Goal: Information Seeking & Learning: Compare options

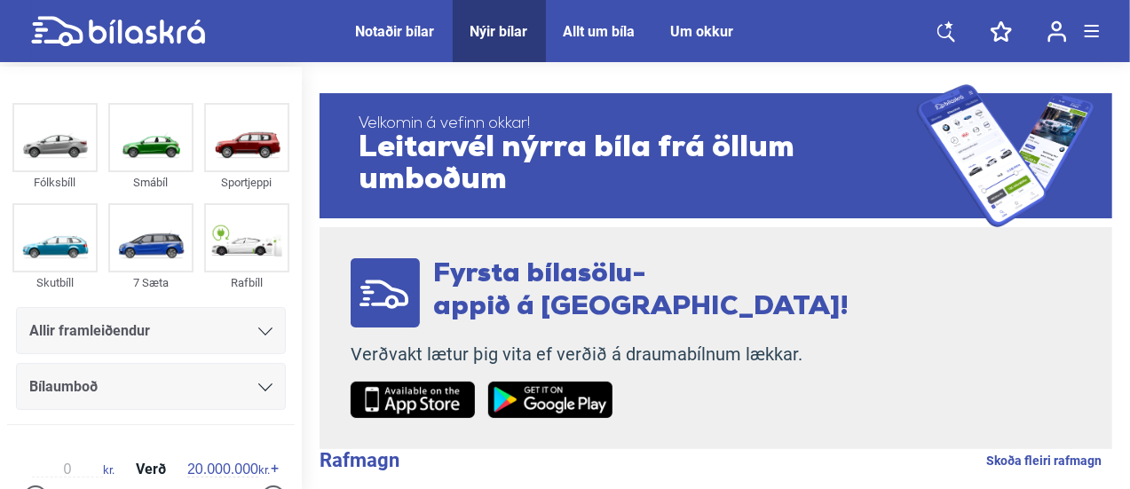
scroll to position [264, 0]
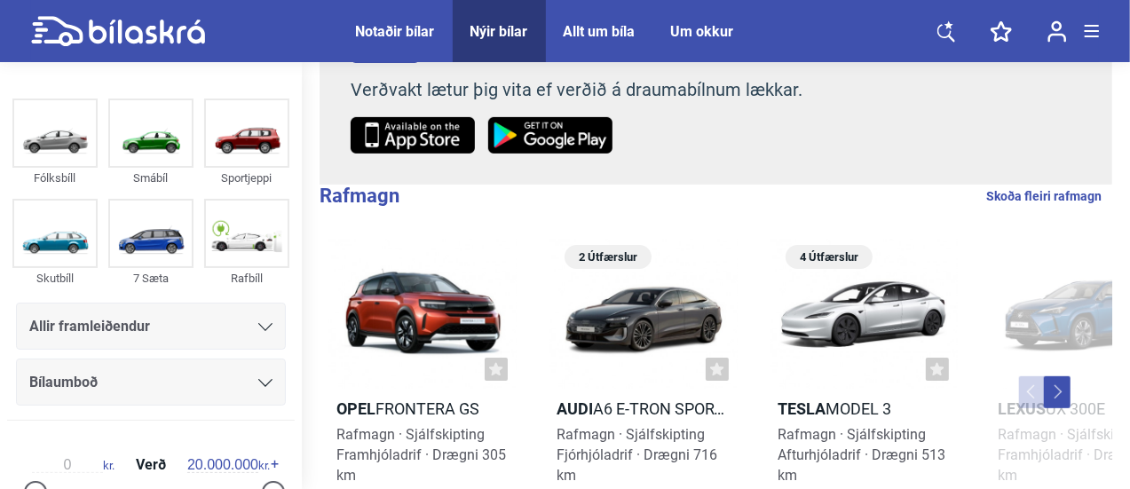
click at [399, 42] on span "Notaðir bílar" at bounding box center [395, 31] width 114 height 62
click at [377, 20] on span "Notaðir bílar" at bounding box center [395, 31] width 114 height 62
click at [391, 26] on div "Notaðir bílar" at bounding box center [395, 31] width 79 height 17
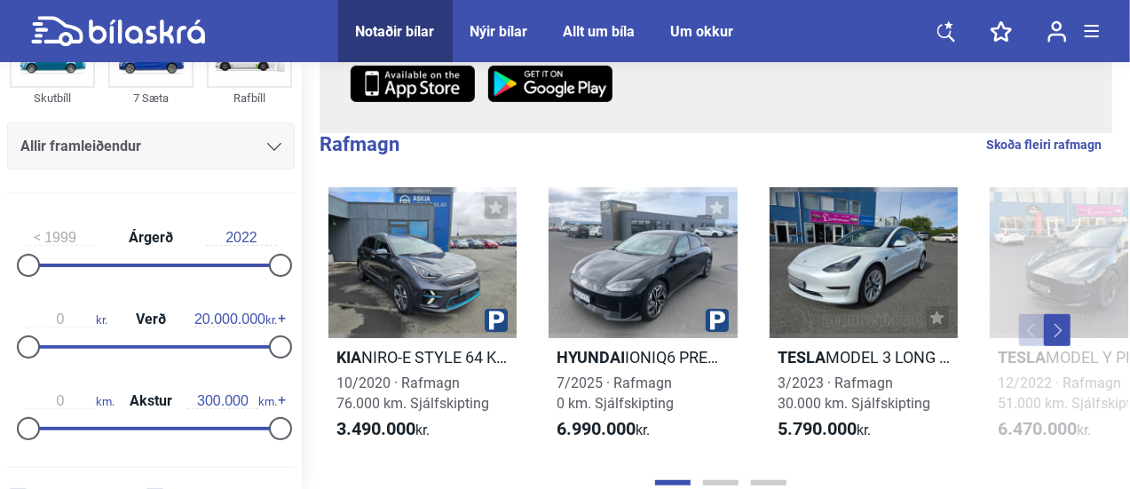
scroll to position [181, 0]
type input "2016"
drag, startPoint x: 28, startPoint y: 261, endPoint x: 212, endPoint y: 276, distance: 184.3
click at [212, 276] on div "2016 Árgerð 2022" at bounding box center [151, 248] width 288 height 82
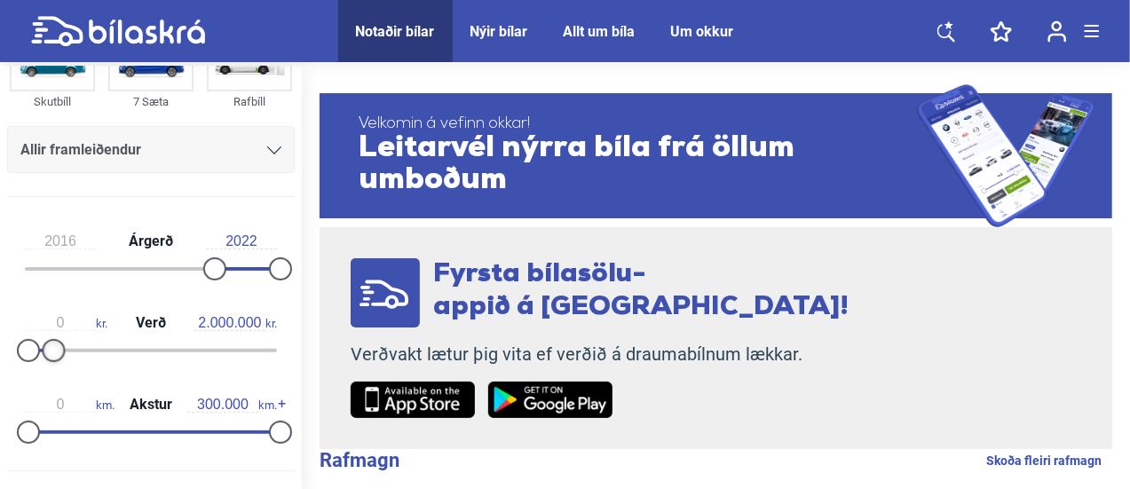
drag, startPoint x: 271, startPoint y: 350, endPoint x: 49, endPoint y: 342, distance: 222.0
click at [49, 342] on div at bounding box center [53, 350] width 23 height 23
type input "1.800.000"
click at [52, 348] on div at bounding box center [51, 350] width 23 height 23
type input "160.000"
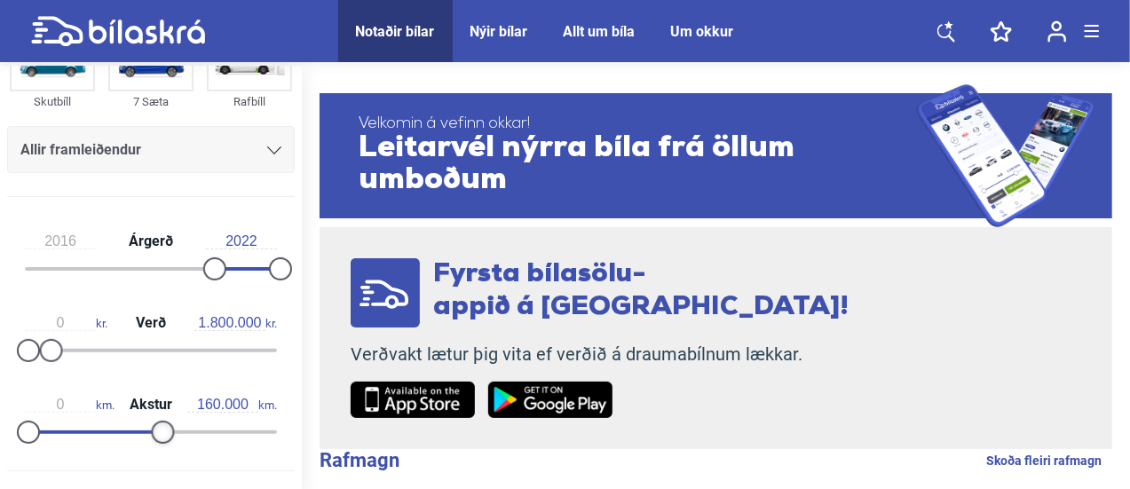
drag, startPoint x: 268, startPoint y: 437, endPoint x: 154, endPoint y: 432, distance: 113.7
click at [154, 432] on div at bounding box center [162, 432] width 23 height 23
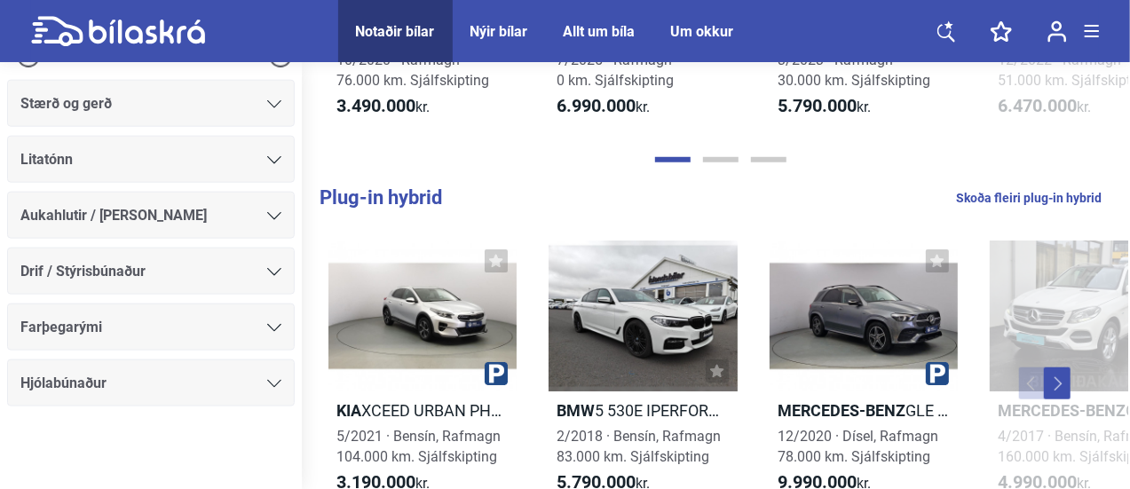
scroll to position [640, 0]
